Goal: Task Accomplishment & Management: Use online tool/utility

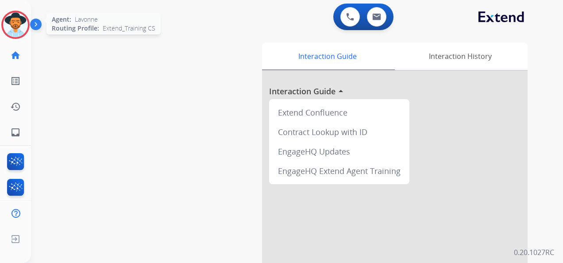
click at [14, 27] on img at bounding box center [15, 24] width 25 height 25
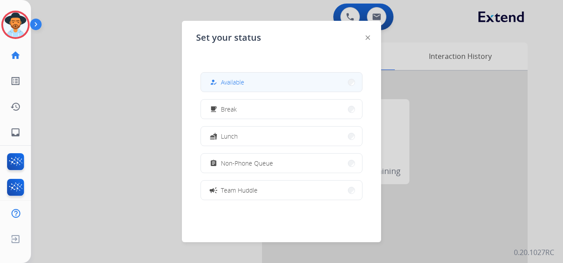
click at [259, 84] on button "how_to_reg Available" at bounding box center [281, 82] width 161 height 19
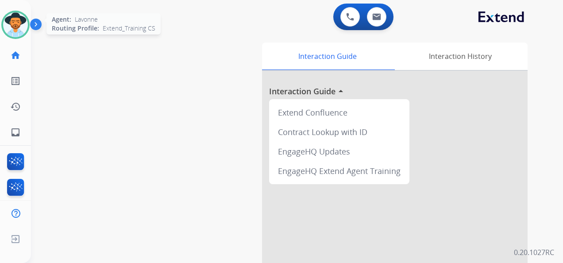
click at [13, 26] on img at bounding box center [15, 24] width 25 height 25
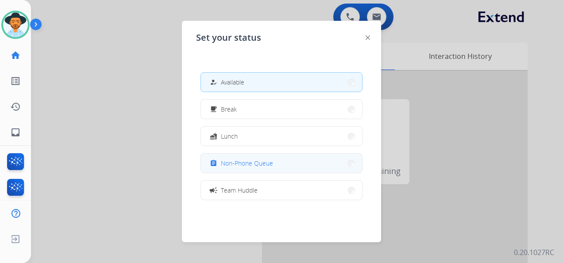
click at [258, 164] on span "Non-Phone Queue" at bounding box center [247, 163] width 52 height 9
